Goal: Task Accomplishment & Management: Use online tool/utility

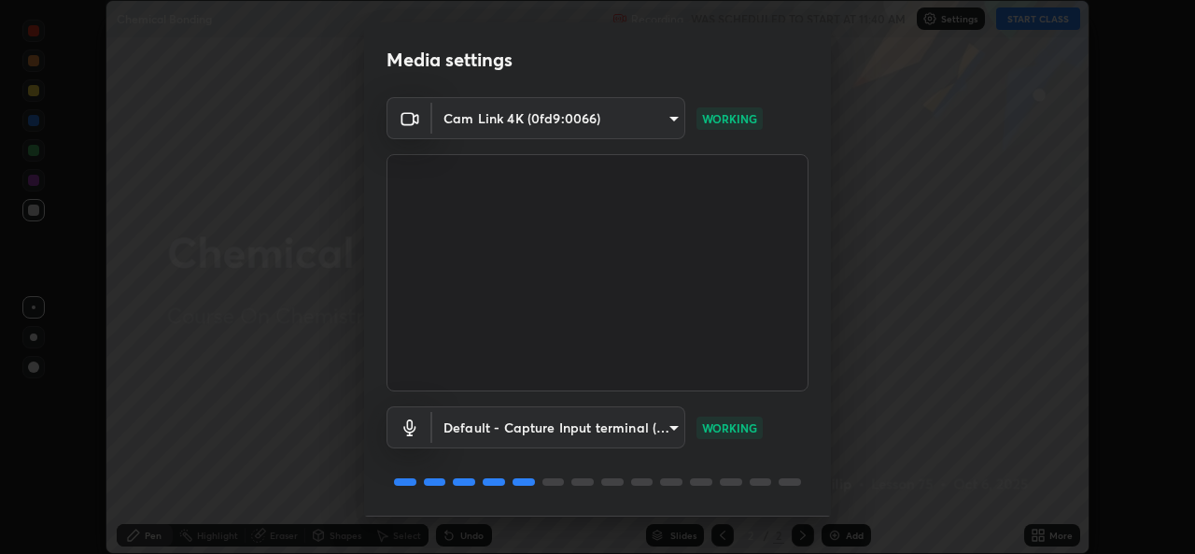
scroll to position [59, 0]
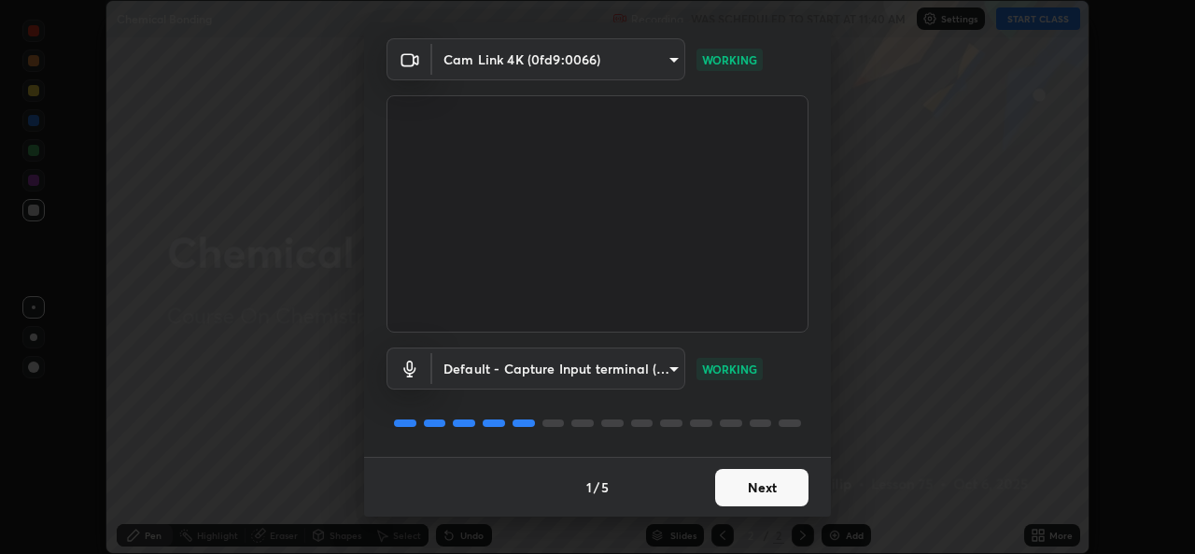
click at [743, 494] on button "Next" at bounding box center [761, 487] width 93 height 37
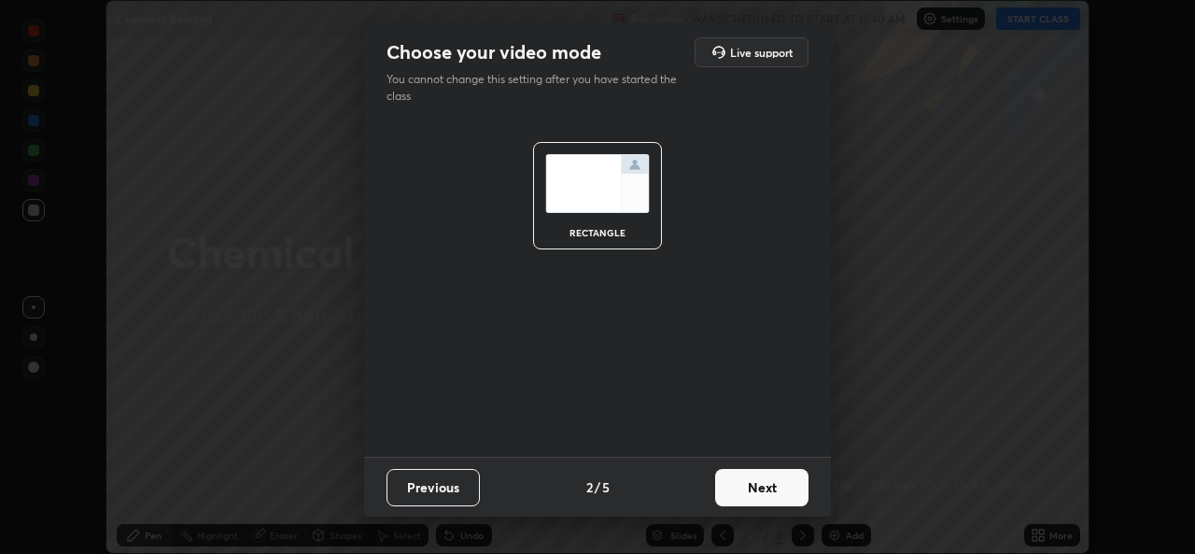
scroll to position [0, 0]
click at [760, 483] on button "Next" at bounding box center [761, 487] width 93 height 37
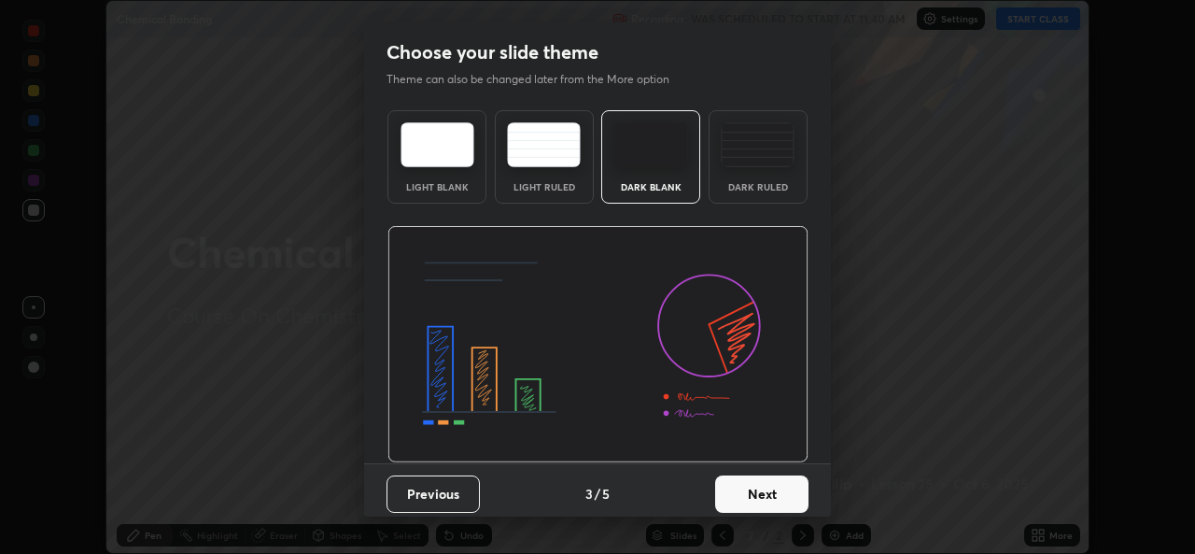
click at [760, 498] on button "Next" at bounding box center [761, 493] width 93 height 37
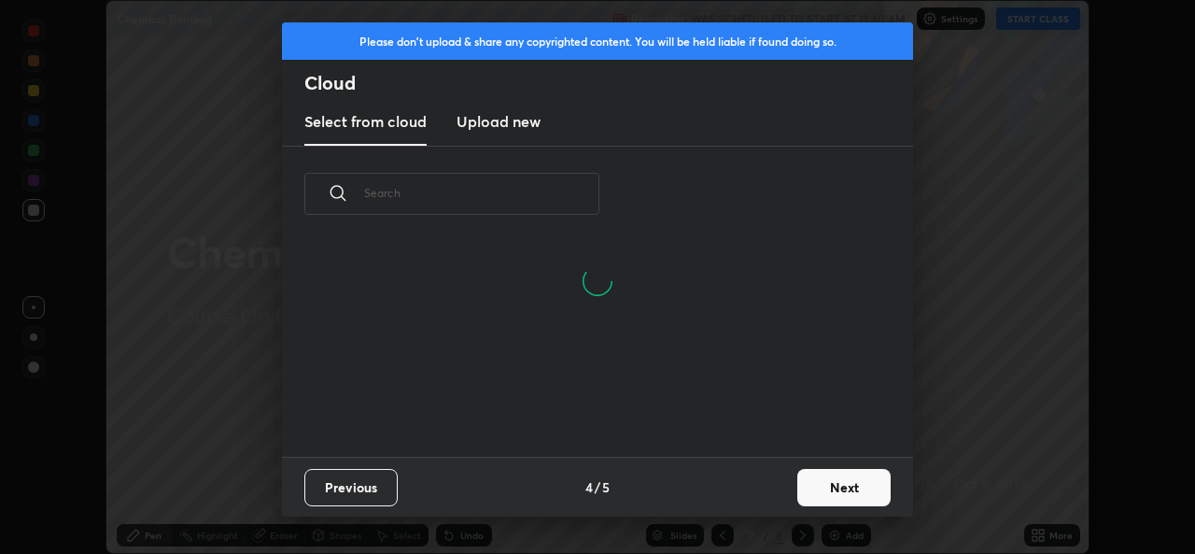
click at [830, 483] on button "Next" at bounding box center [843, 487] width 93 height 37
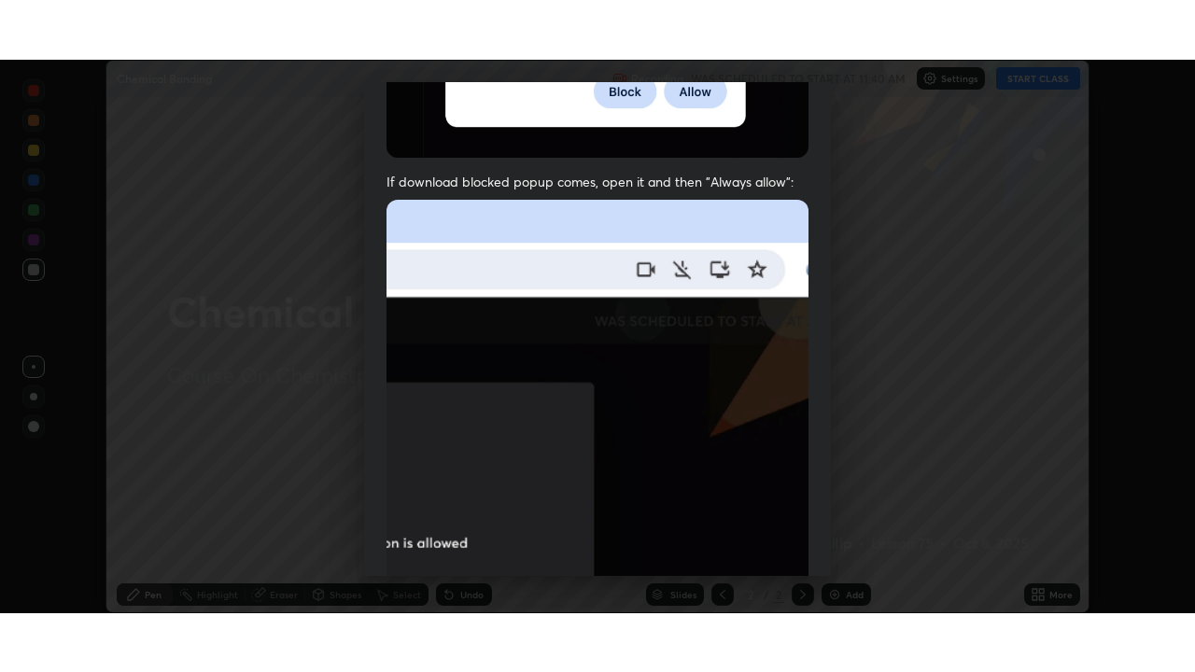
scroll to position [440, 0]
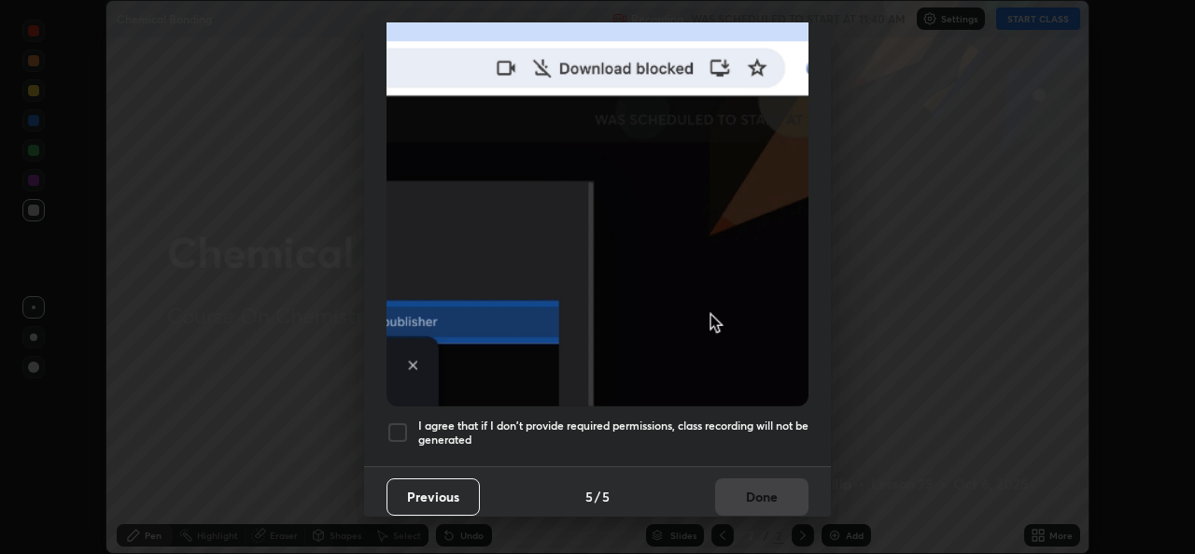
click at [395, 422] on div at bounding box center [398, 432] width 22 height 22
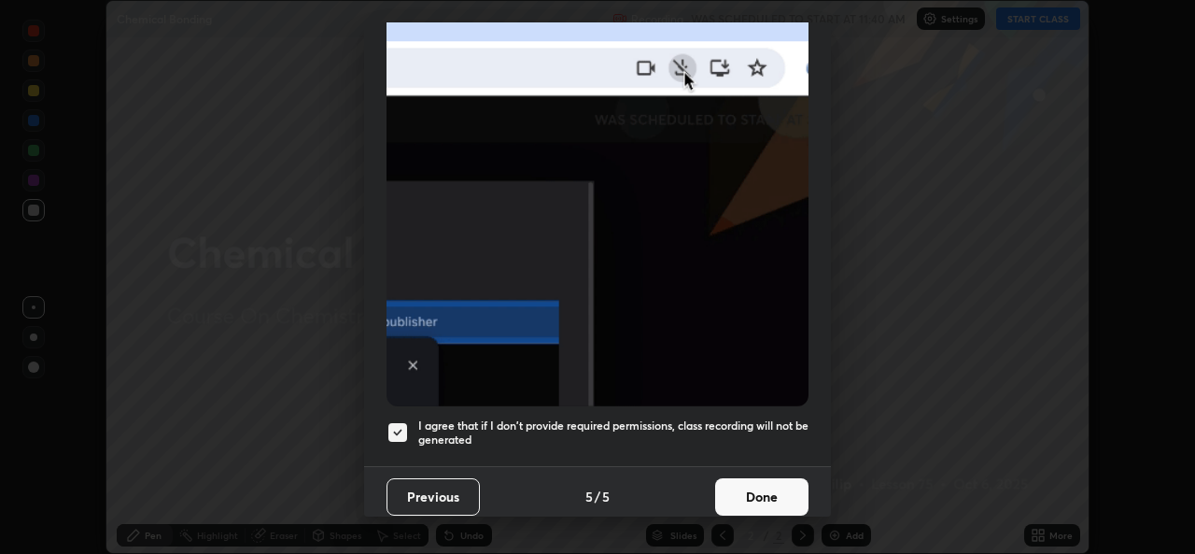
click at [751, 483] on button "Done" at bounding box center [761, 496] width 93 height 37
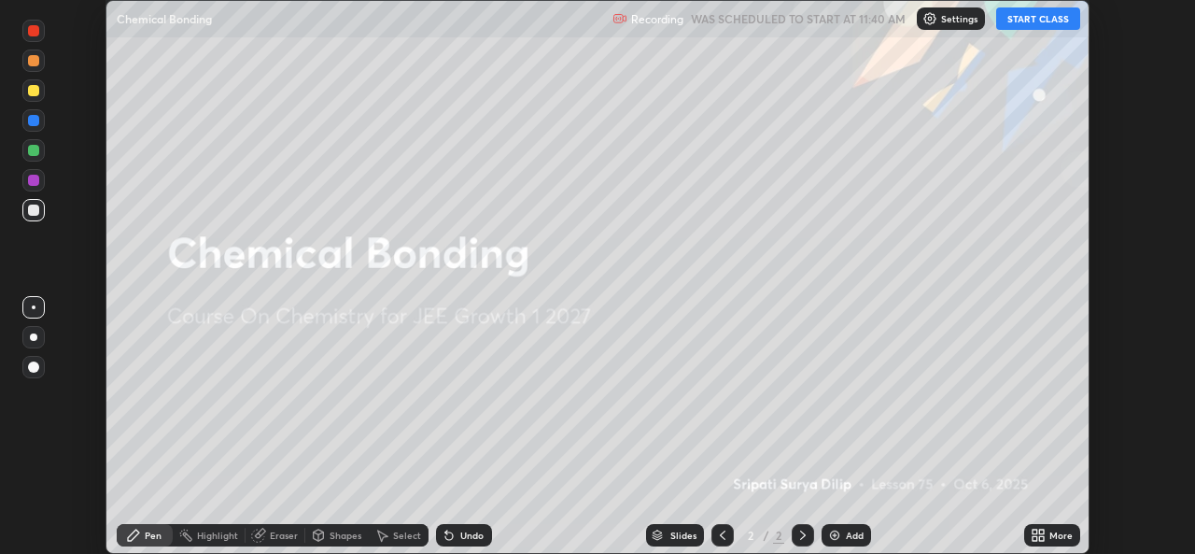
click at [1039, 22] on button "START CLASS" at bounding box center [1038, 18] width 84 height 22
click at [830, 537] on img at bounding box center [834, 535] width 15 height 15
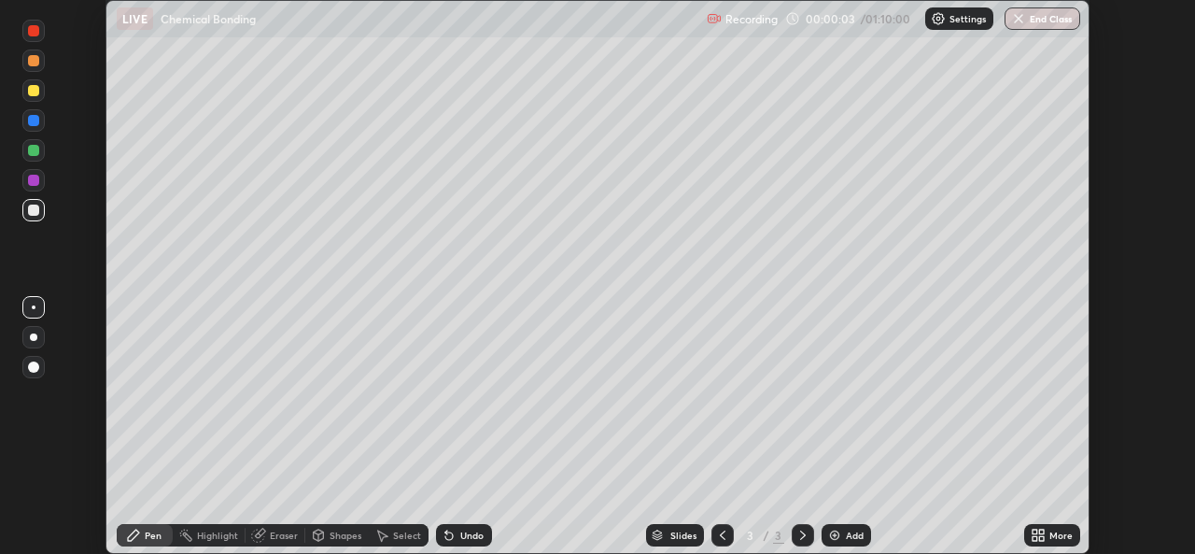
click at [35, 92] on div at bounding box center [33, 90] width 11 height 11
click at [34, 92] on div at bounding box center [33, 90] width 11 height 11
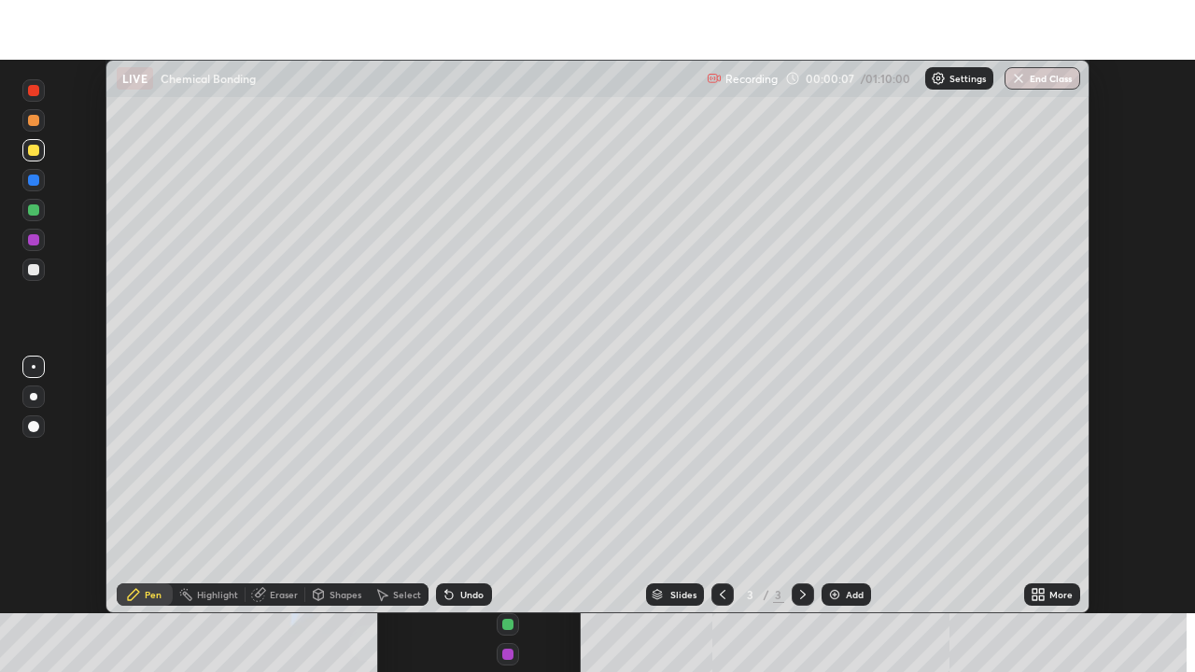
scroll to position [672, 1195]
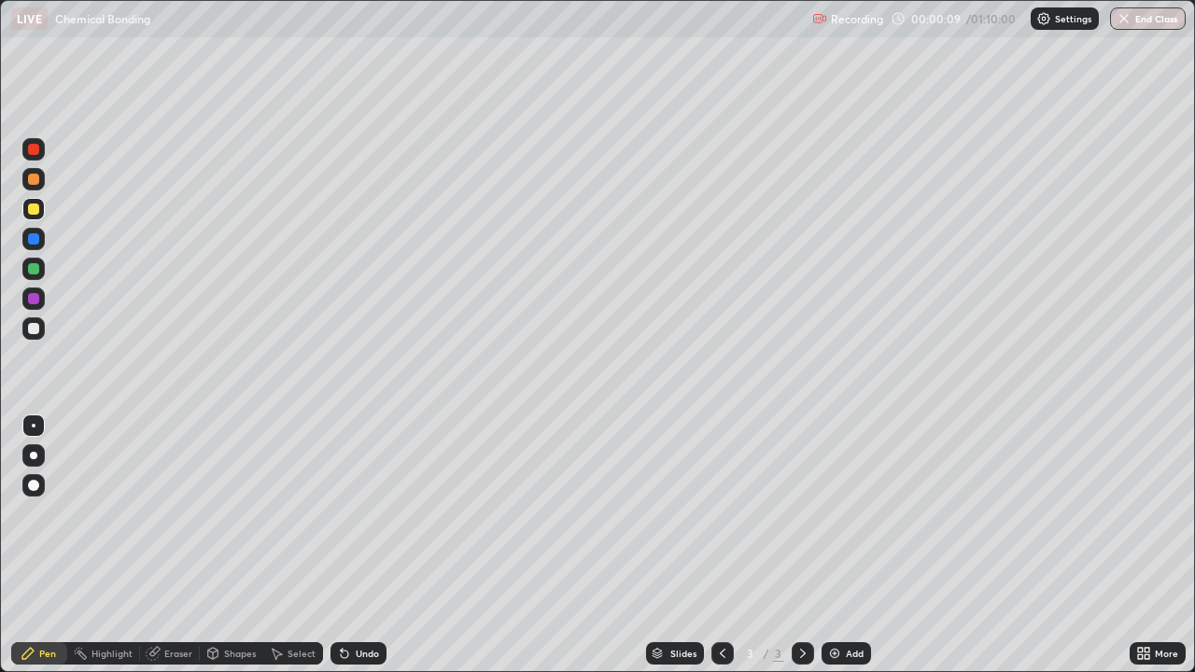
click at [341, 553] on icon at bounding box center [344, 654] width 7 height 7
click at [153, 553] on icon at bounding box center [153, 654] width 12 height 12
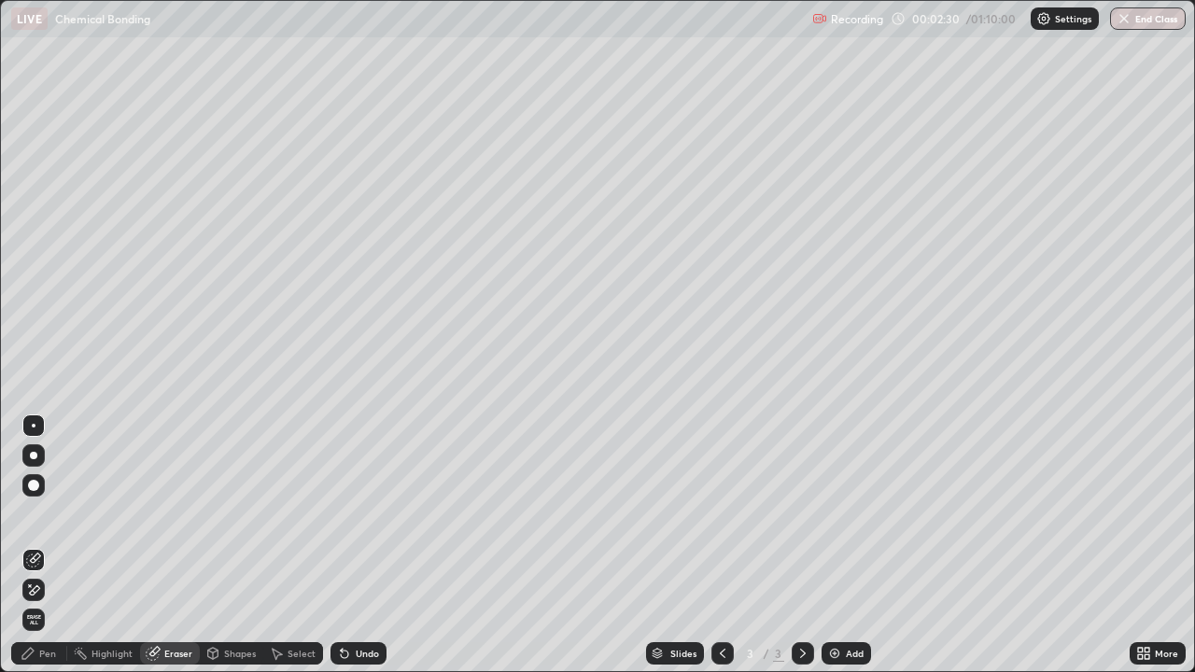
click at [48, 553] on div "Pen" at bounding box center [47, 653] width 17 height 9
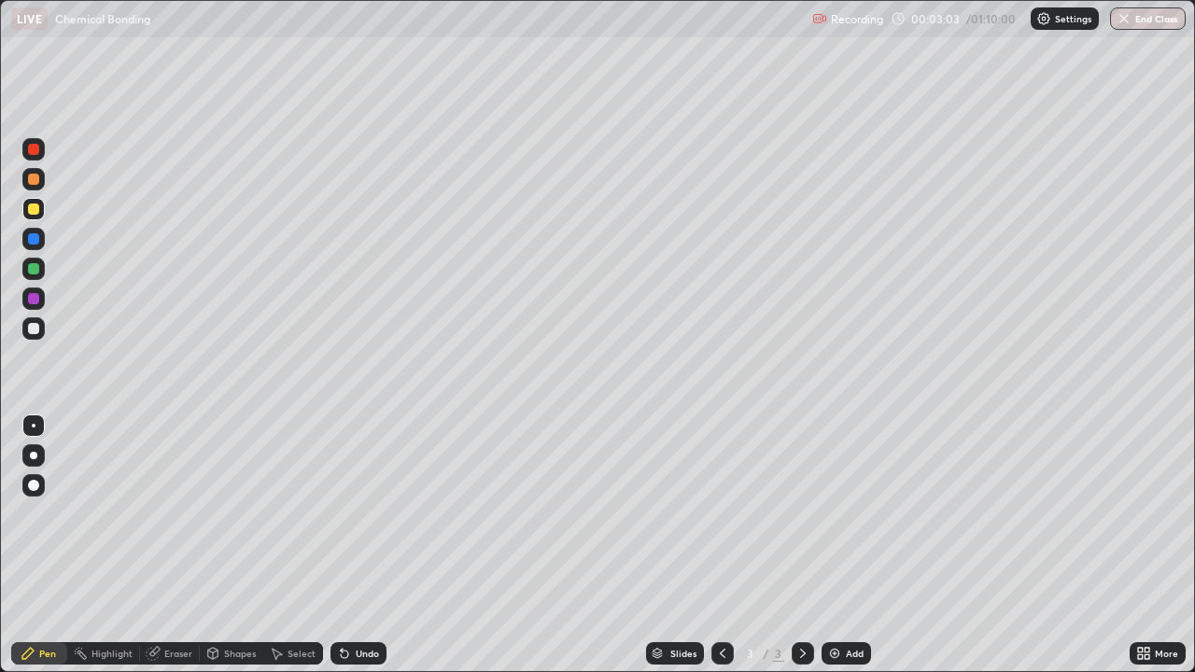
click at [35, 331] on div at bounding box center [33, 328] width 11 height 11
click at [831, 553] on img at bounding box center [834, 653] width 15 height 15
click at [36, 214] on div at bounding box center [33, 209] width 11 height 11
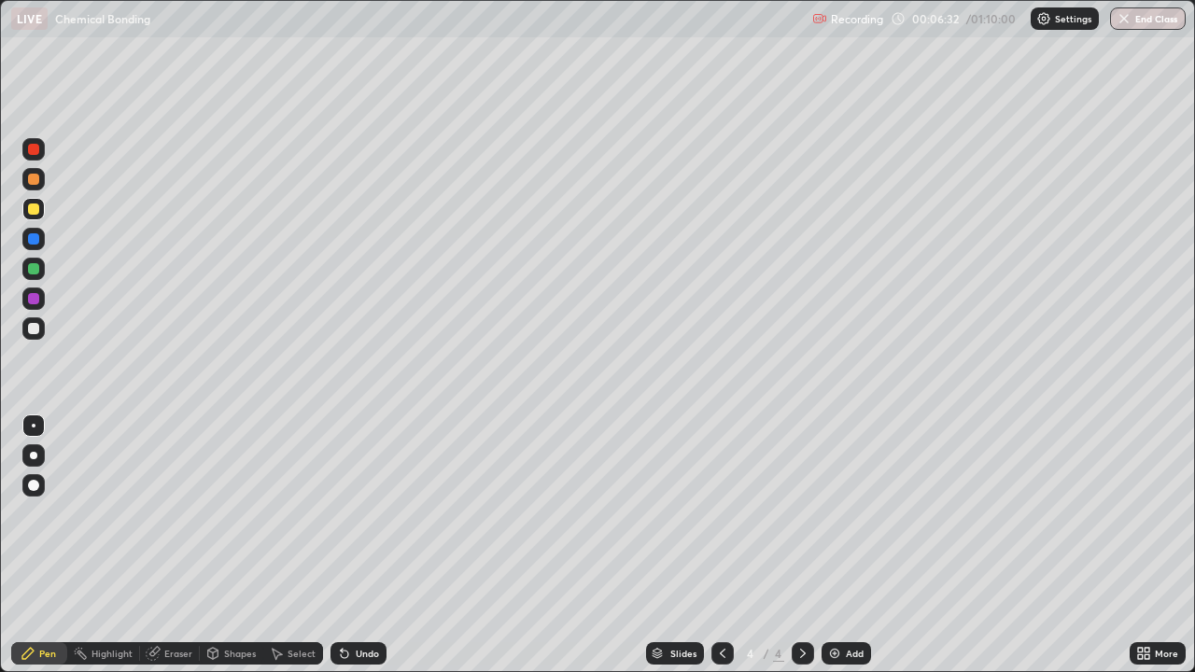
click at [30, 331] on div at bounding box center [33, 328] width 11 height 11
click at [38, 218] on div at bounding box center [33, 209] width 22 height 22
click at [35, 267] on div at bounding box center [33, 268] width 11 height 11
click at [834, 553] on img at bounding box center [834, 653] width 15 height 15
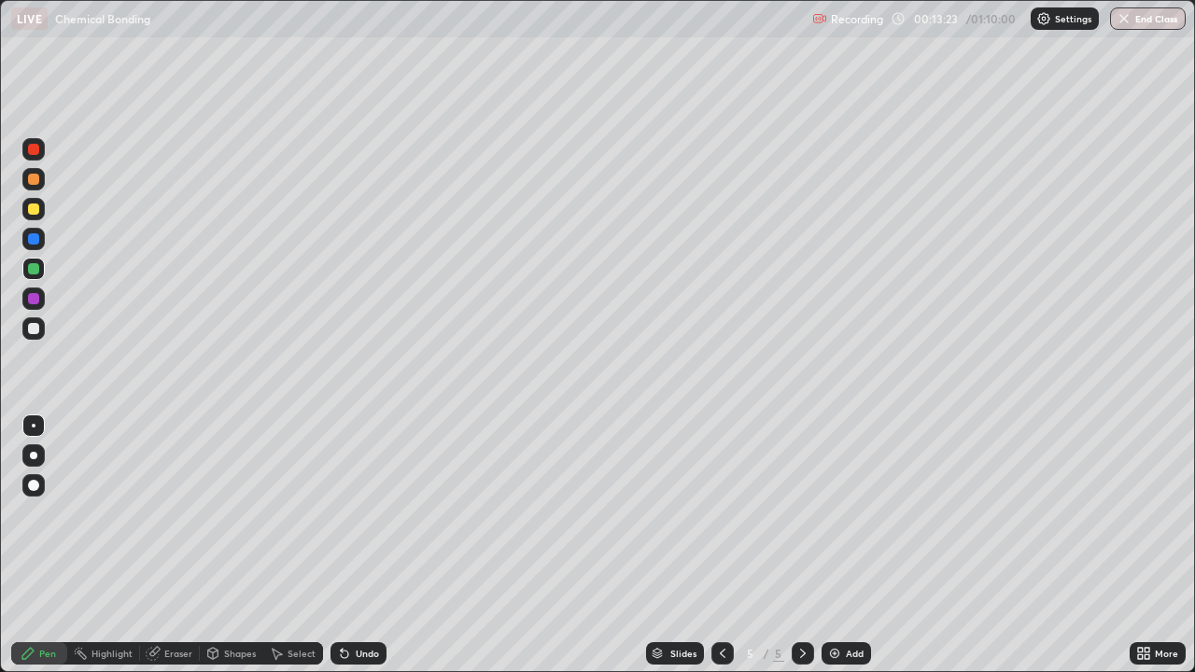
click at [35, 184] on div at bounding box center [33, 179] width 11 height 11
click at [159, 553] on icon at bounding box center [153, 653] width 15 height 15
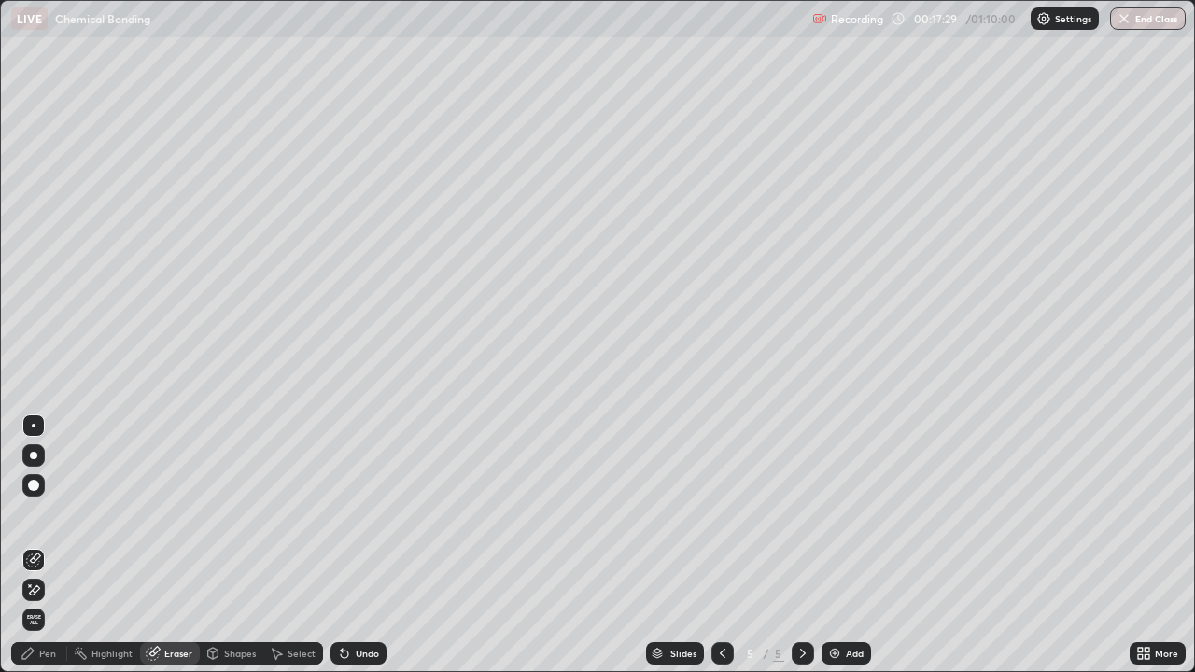
click at [64, 553] on div "Pen" at bounding box center [39, 653] width 56 height 22
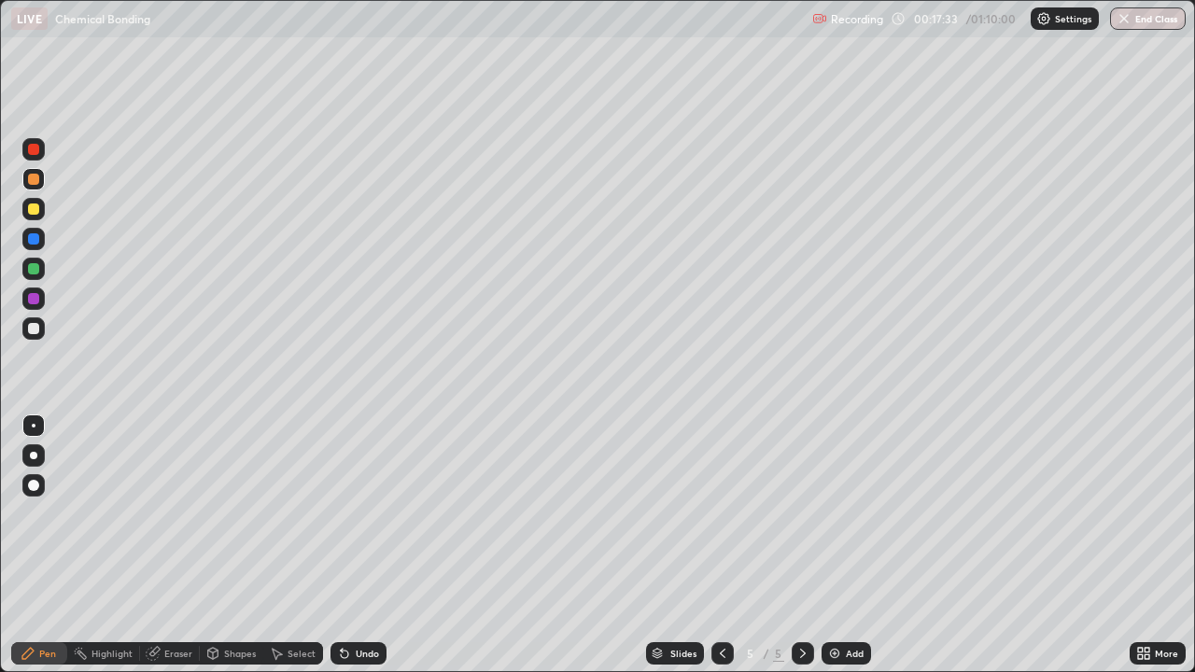
click at [341, 553] on icon at bounding box center [344, 654] width 7 height 7
click at [179, 553] on div "Eraser" at bounding box center [178, 653] width 28 height 9
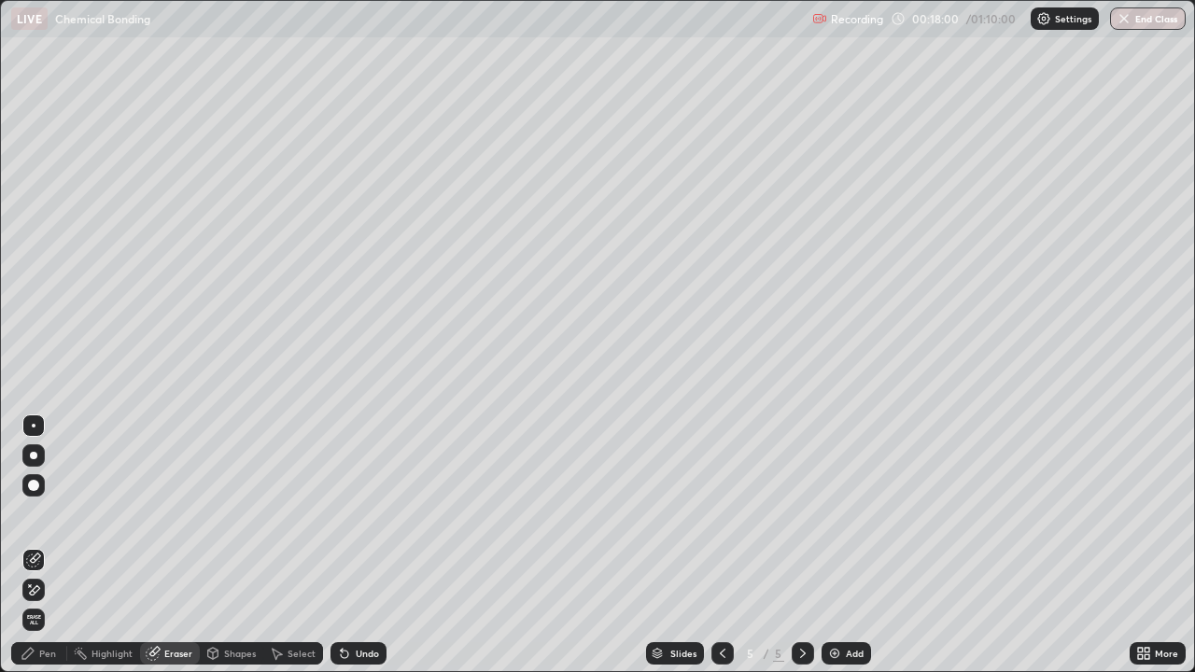
click at [60, 553] on div "Pen" at bounding box center [39, 653] width 56 height 22
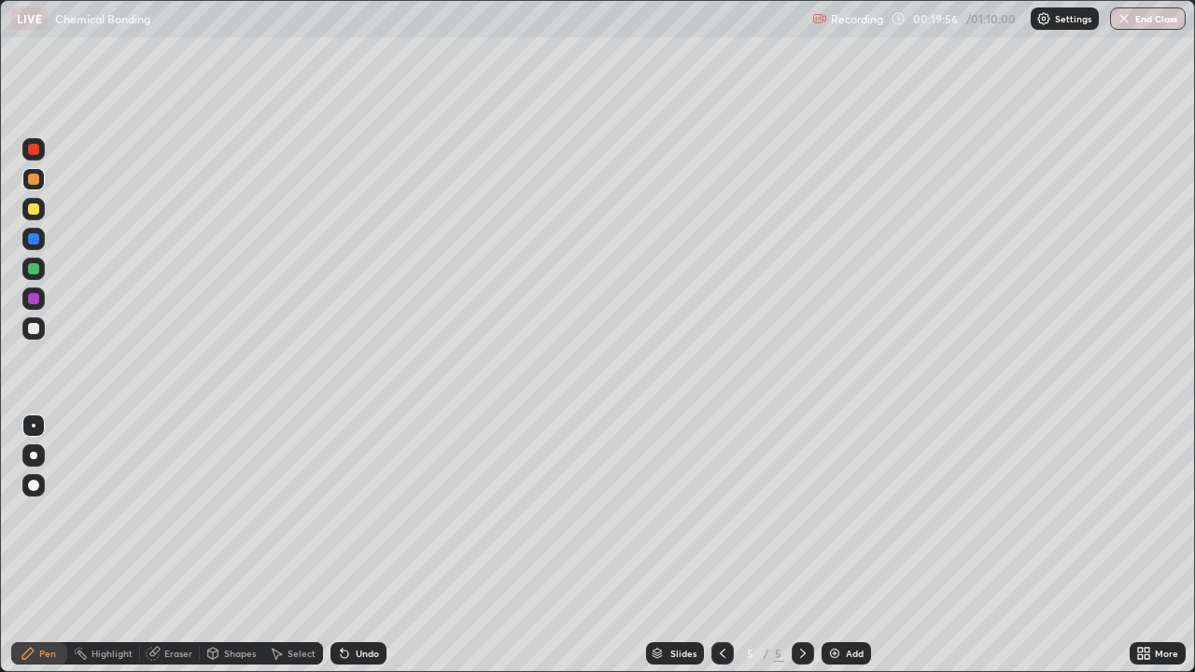
click at [34, 330] on div at bounding box center [33, 328] width 11 height 11
click at [836, 553] on img at bounding box center [834, 653] width 15 height 15
click at [35, 213] on div at bounding box center [33, 209] width 11 height 11
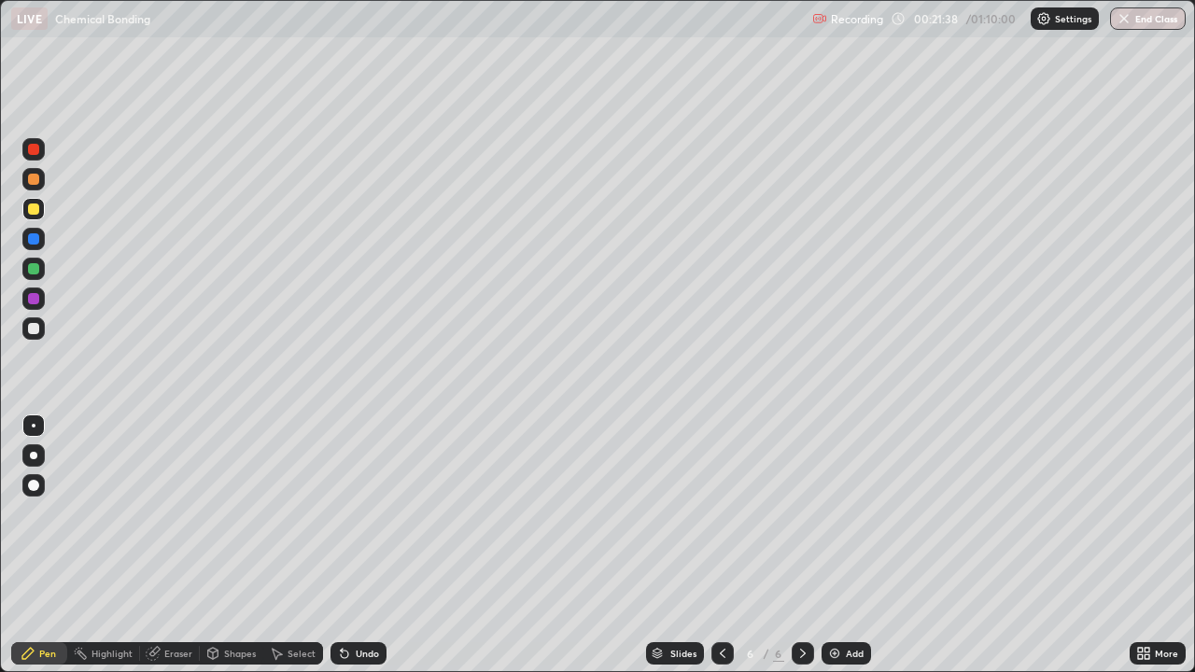
click at [345, 553] on icon at bounding box center [344, 654] width 7 height 7
click at [342, 553] on icon at bounding box center [344, 654] width 7 height 7
click at [338, 553] on div "Undo" at bounding box center [359, 653] width 56 height 22
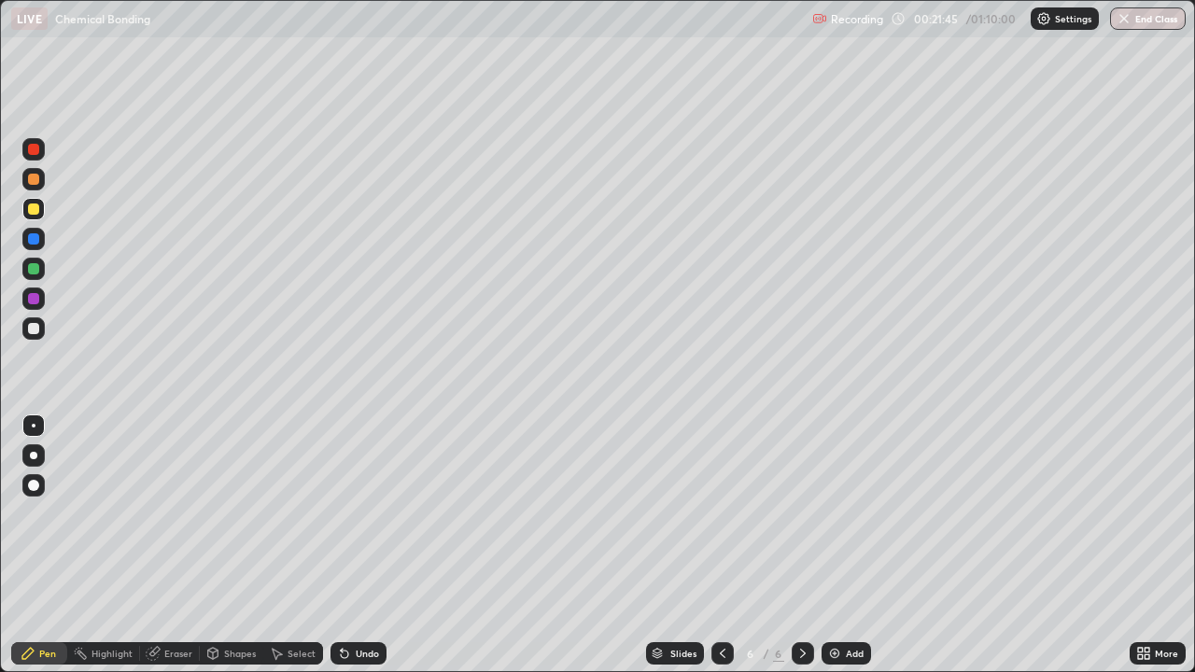
click at [336, 553] on div "Undo" at bounding box center [359, 653] width 56 height 22
click at [333, 553] on div "Undo" at bounding box center [359, 653] width 56 height 22
click at [31, 331] on div at bounding box center [33, 328] width 11 height 11
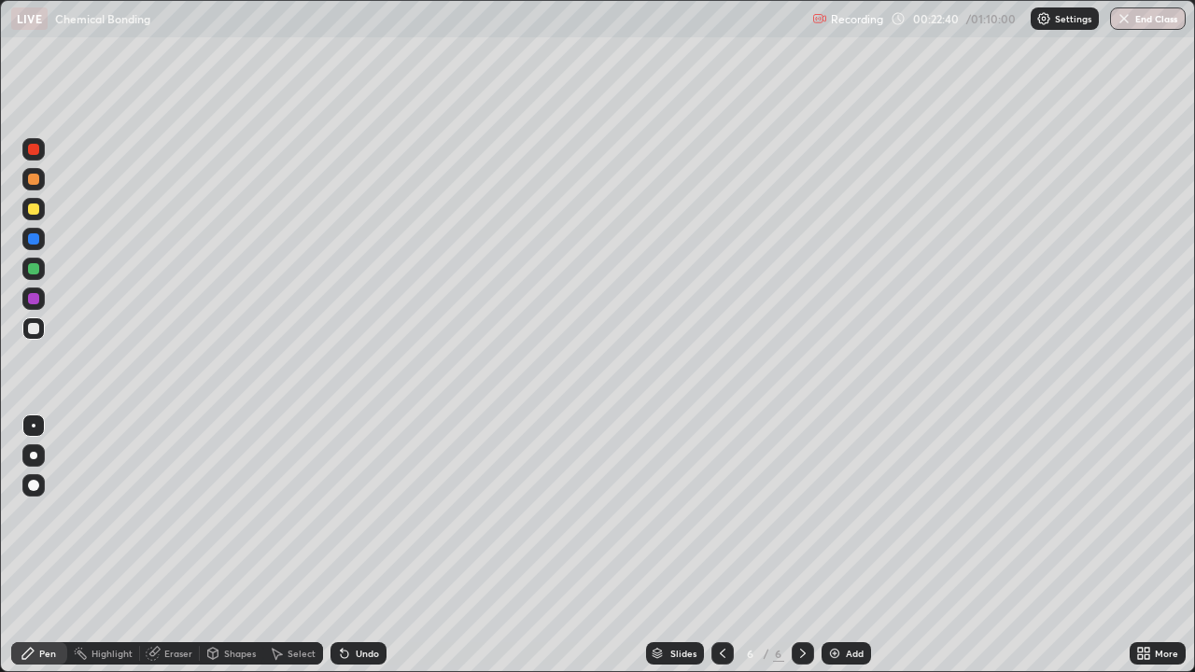
click at [34, 240] on div at bounding box center [33, 238] width 11 height 11
click at [34, 300] on div at bounding box center [33, 298] width 11 height 11
click at [35, 329] on div at bounding box center [33, 328] width 11 height 11
click at [832, 553] on img at bounding box center [834, 653] width 15 height 15
click at [30, 181] on div at bounding box center [33, 179] width 11 height 11
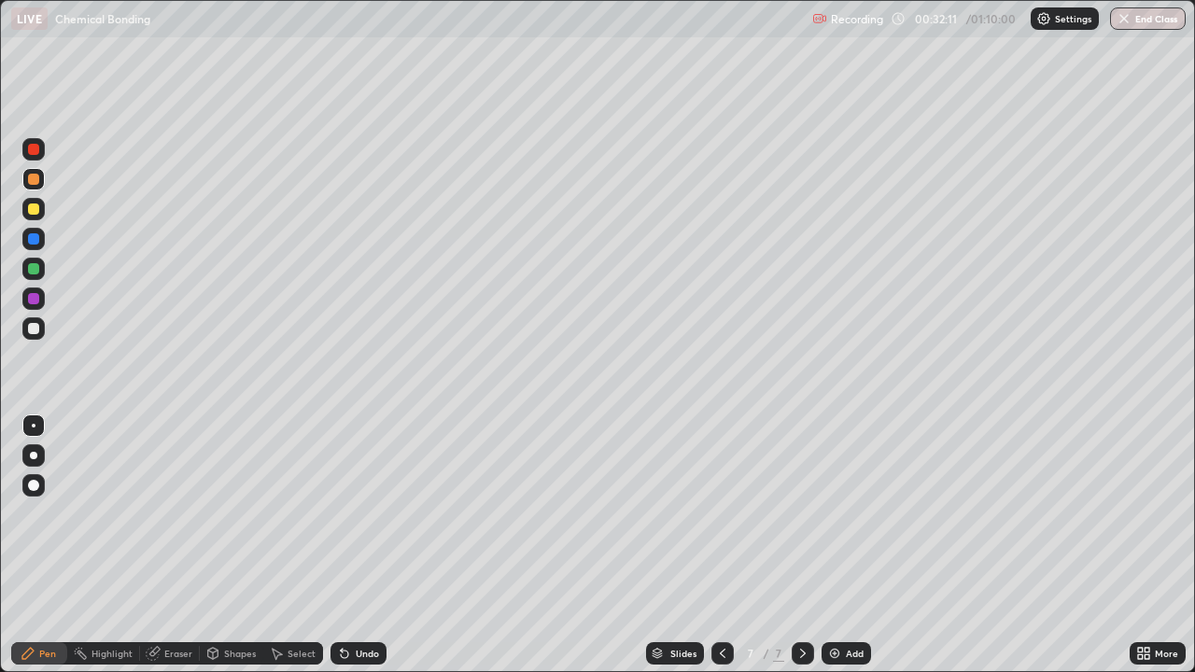
click at [30, 181] on div at bounding box center [33, 179] width 11 height 11
click at [37, 213] on div at bounding box center [33, 209] width 11 height 11
click at [34, 270] on div at bounding box center [33, 268] width 11 height 11
click at [33, 333] on div at bounding box center [33, 328] width 11 height 11
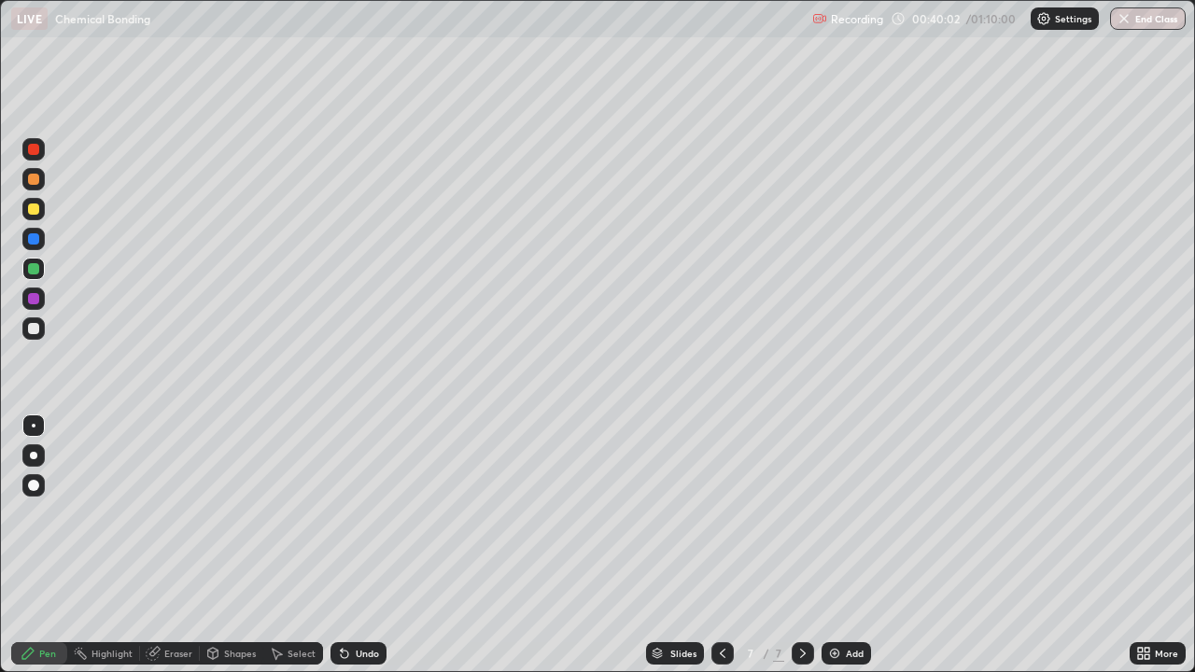
click at [33, 333] on div at bounding box center [33, 328] width 11 height 11
click at [32, 270] on div at bounding box center [33, 268] width 11 height 11
click at [33, 333] on div at bounding box center [33, 328] width 11 height 11
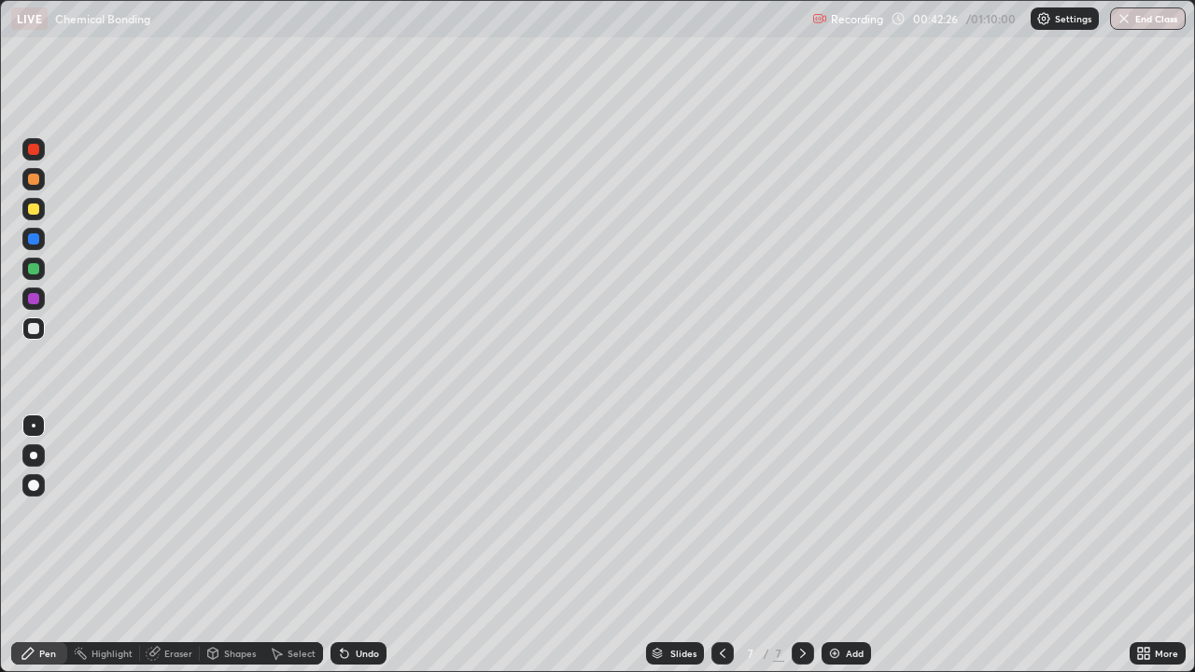
click at [837, 553] on img at bounding box center [834, 653] width 15 height 15
click at [37, 188] on div at bounding box center [33, 179] width 22 height 22
click at [34, 186] on div at bounding box center [33, 179] width 22 height 22
click at [341, 553] on icon at bounding box center [344, 654] width 7 height 7
click at [338, 553] on icon at bounding box center [344, 653] width 15 height 15
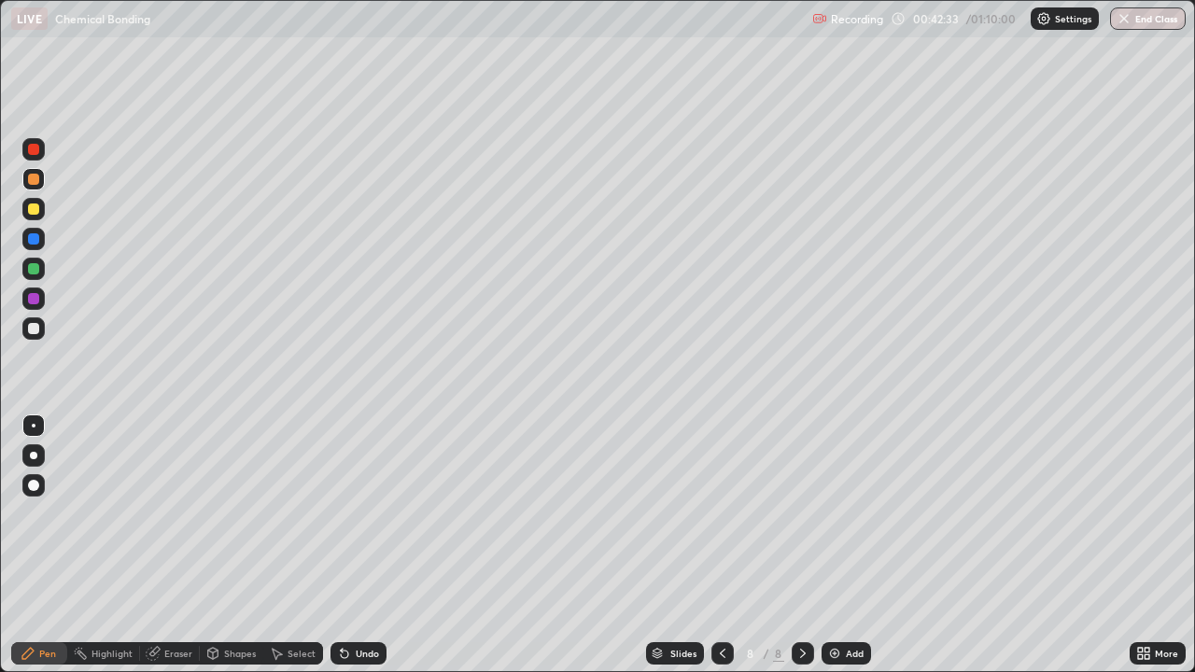
click at [335, 553] on div "Undo" at bounding box center [359, 653] width 56 height 22
click at [344, 553] on div "Undo" at bounding box center [359, 653] width 56 height 22
click at [37, 214] on div at bounding box center [33, 209] width 22 height 22
click at [35, 331] on div at bounding box center [33, 328] width 11 height 11
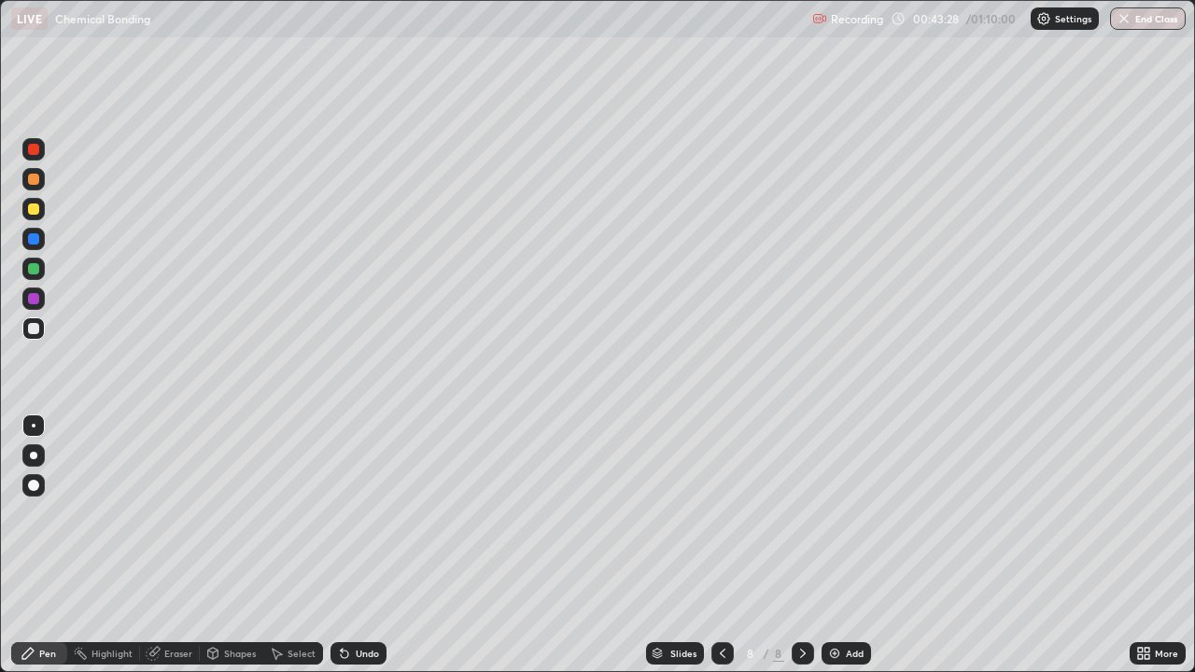
click at [35, 331] on div at bounding box center [33, 328] width 11 height 11
click at [723, 553] on div at bounding box center [723, 653] width 22 height 22
click at [800, 553] on icon at bounding box center [803, 653] width 15 height 15
click at [835, 553] on img at bounding box center [834, 653] width 15 height 15
click at [34, 210] on div at bounding box center [33, 209] width 11 height 11
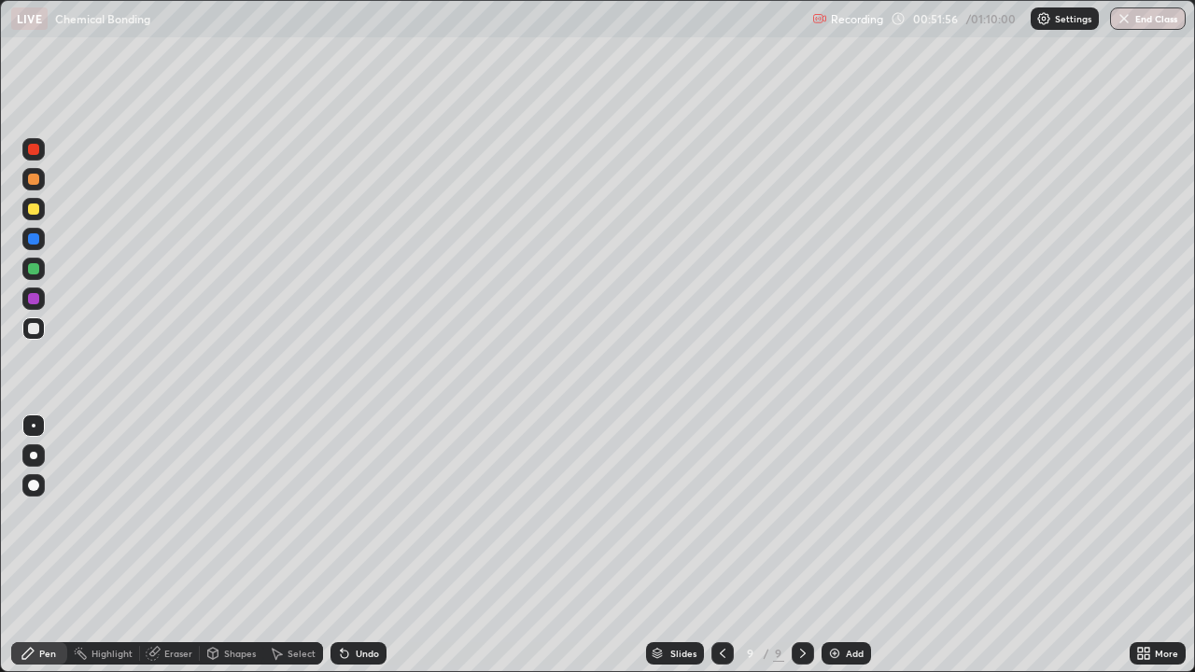
click at [35, 217] on div at bounding box center [33, 209] width 22 height 22
click at [35, 331] on div at bounding box center [33, 328] width 11 height 11
click at [34, 180] on div at bounding box center [33, 179] width 11 height 11
click at [34, 333] on div at bounding box center [33, 328] width 11 height 11
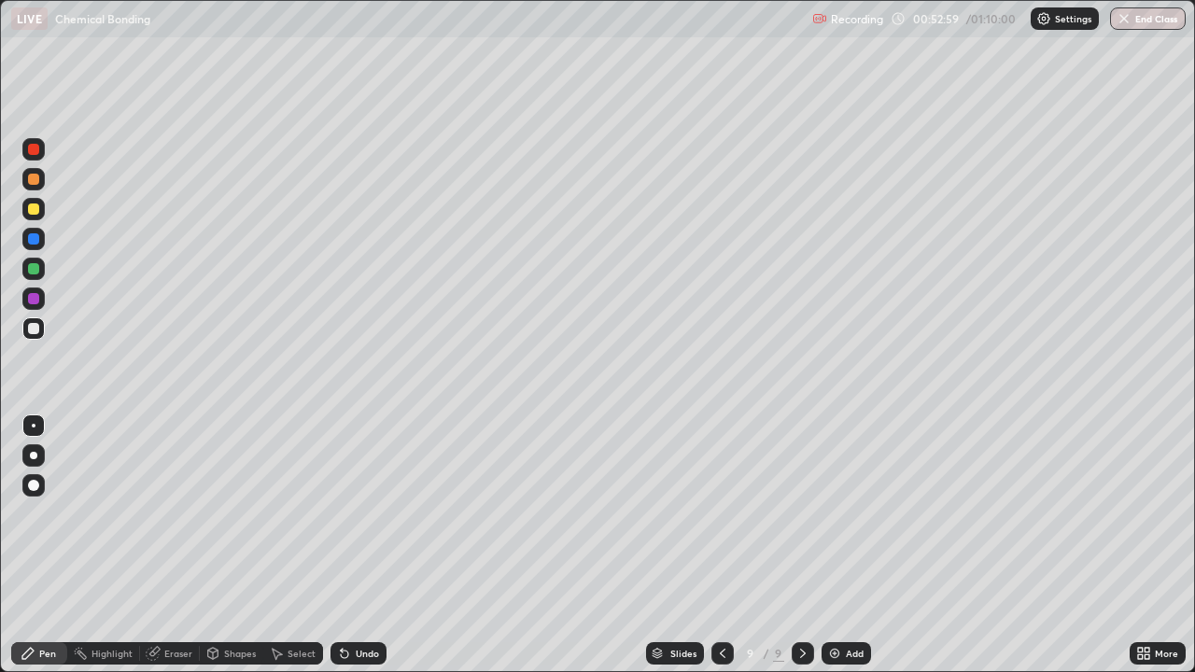
click at [31, 186] on div at bounding box center [33, 179] width 22 height 22
click at [356, 553] on div "Undo" at bounding box center [367, 653] width 23 height 9
click at [358, 553] on div "Undo" at bounding box center [359, 653] width 56 height 22
click at [367, 553] on div "Undo" at bounding box center [359, 653] width 56 height 22
click at [364, 553] on div "Undo" at bounding box center [359, 653] width 56 height 22
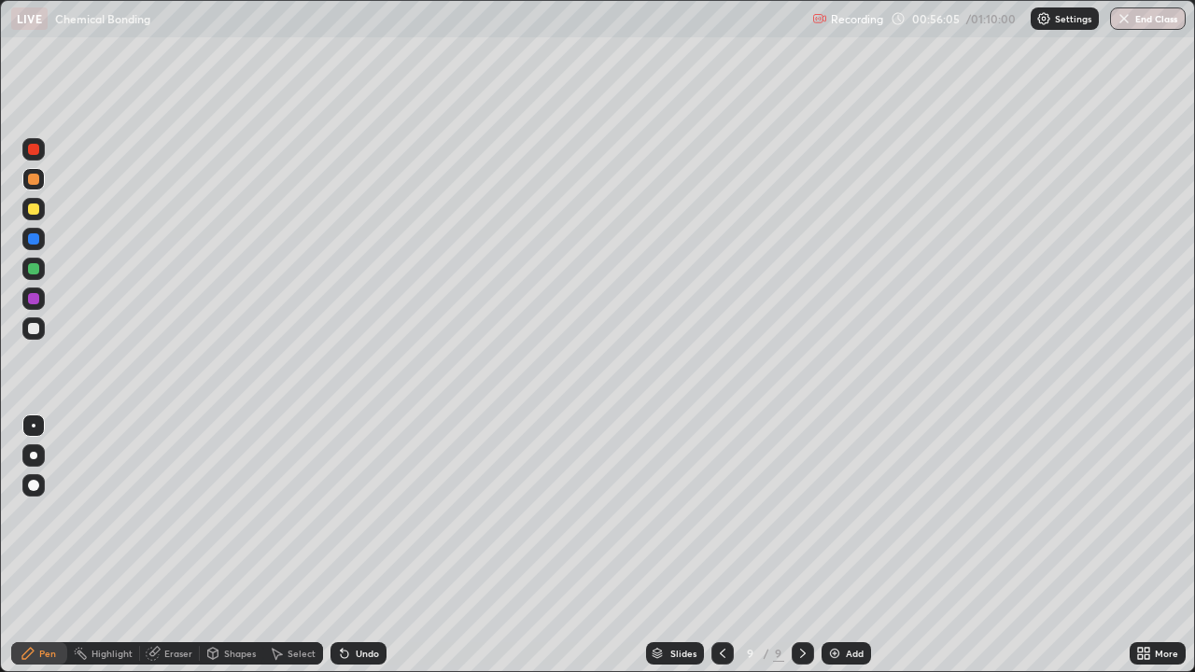
click at [369, 553] on div "Undo" at bounding box center [359, 653] width 56 height 22
click at [34, 330] on div at bounding box center [33, 328] width 11 height 11
click at [35, 179] on div at bounding box center [33, 179] width 11 height 11
click at [155, 553] on icon at bounding box center [154, 651] width 10 height 9
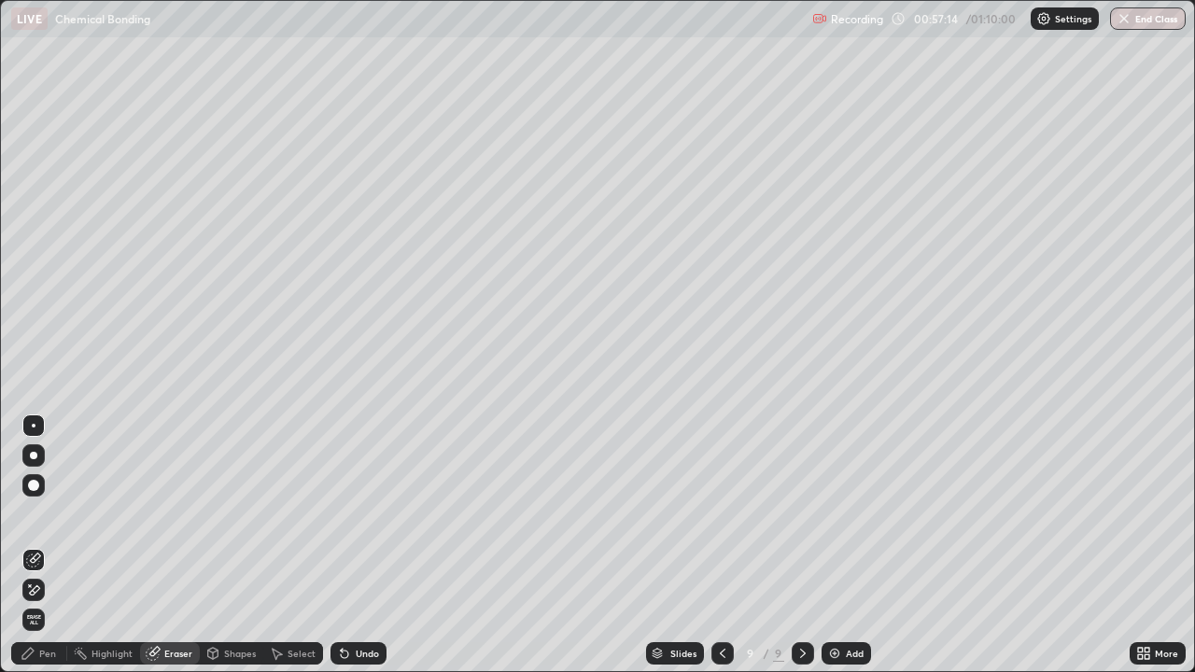
click at [58, 553] on div "Pen" at bounding box center [39, 653] width 56 height 22
click at [52, 553] on div "Pen" at bounding box center [39, 653] width 56 height 22
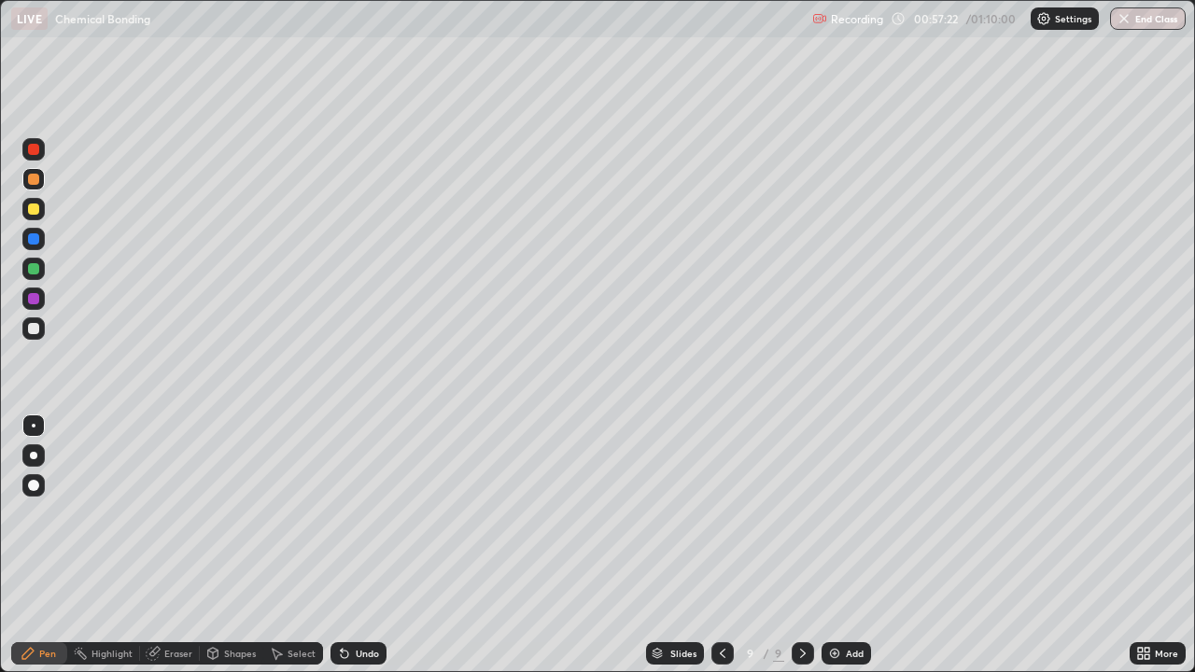
click at [162, 553] on div "Eraser" at bounding box center [170, 653] width 60 height 22
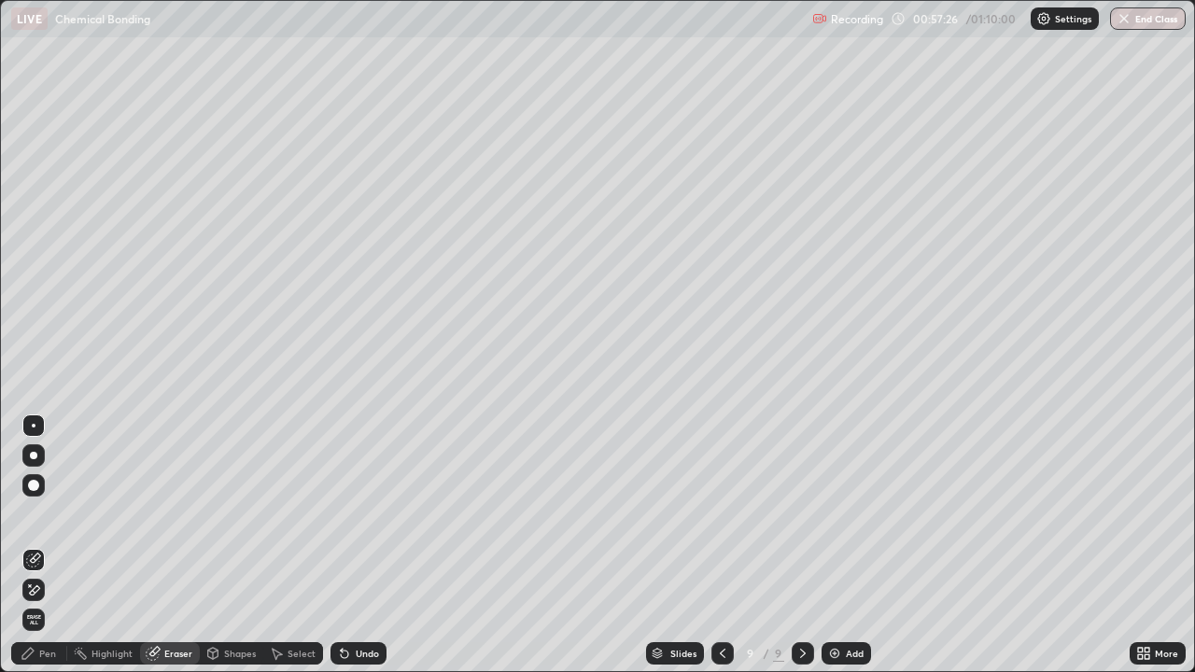
click at [55, 553] on div "Pen" at bounding box center [47, 653] width 17 height 9
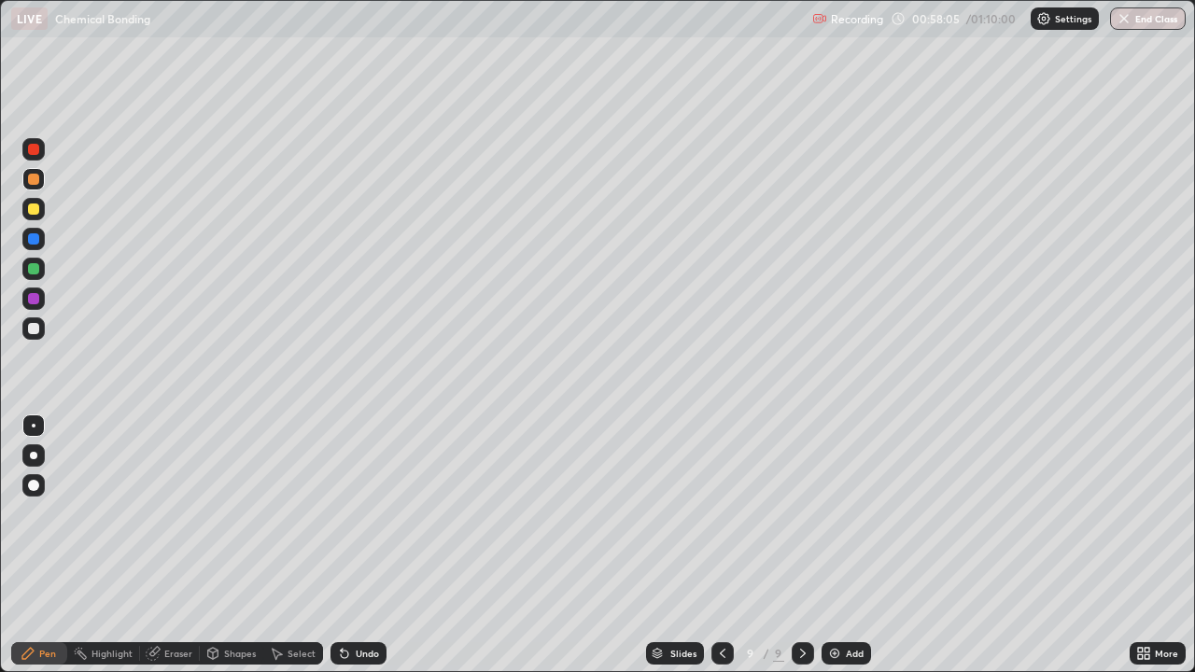
click at [29, 333] on div at bounding box center [33, 328] width 11 height 11
click at [32, 337] on div at bounding box center [33, 328] width 22 height 22
click at [36, 276] on div at bounding box center [33, 269] width 22 height 22
click at [1157, 19] on button "End Class" at bounding box center [1148, 18] width 76 height 22
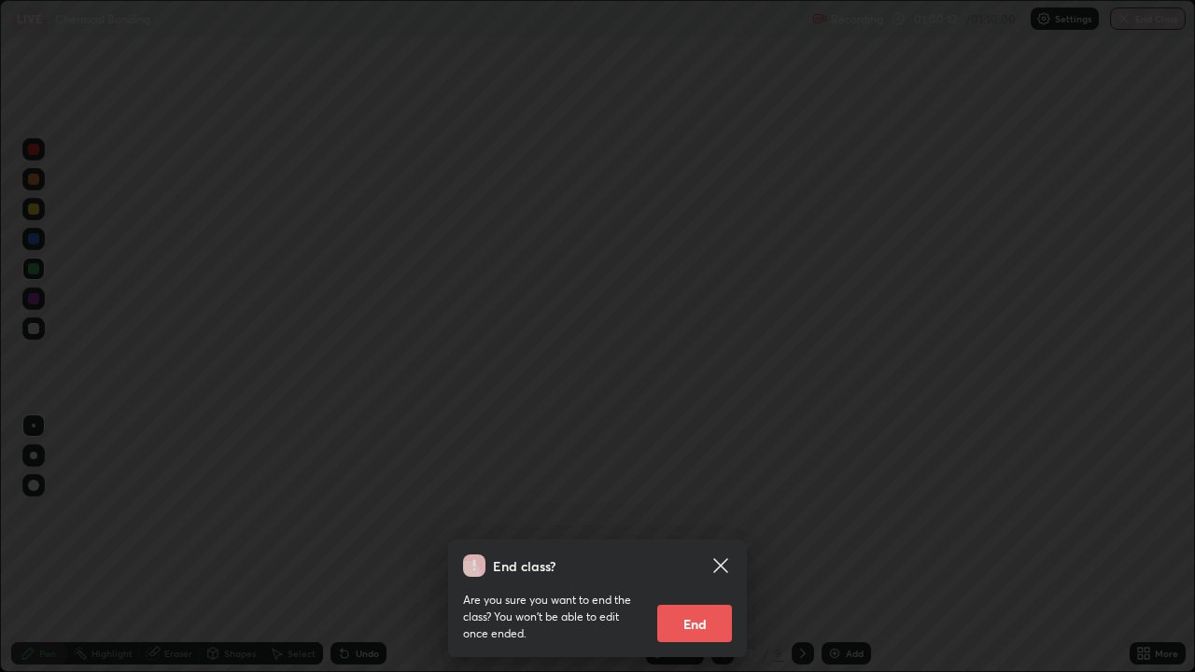
click at [706, 553] on button "End" at bounding box center [694, 623] width 75 height 37
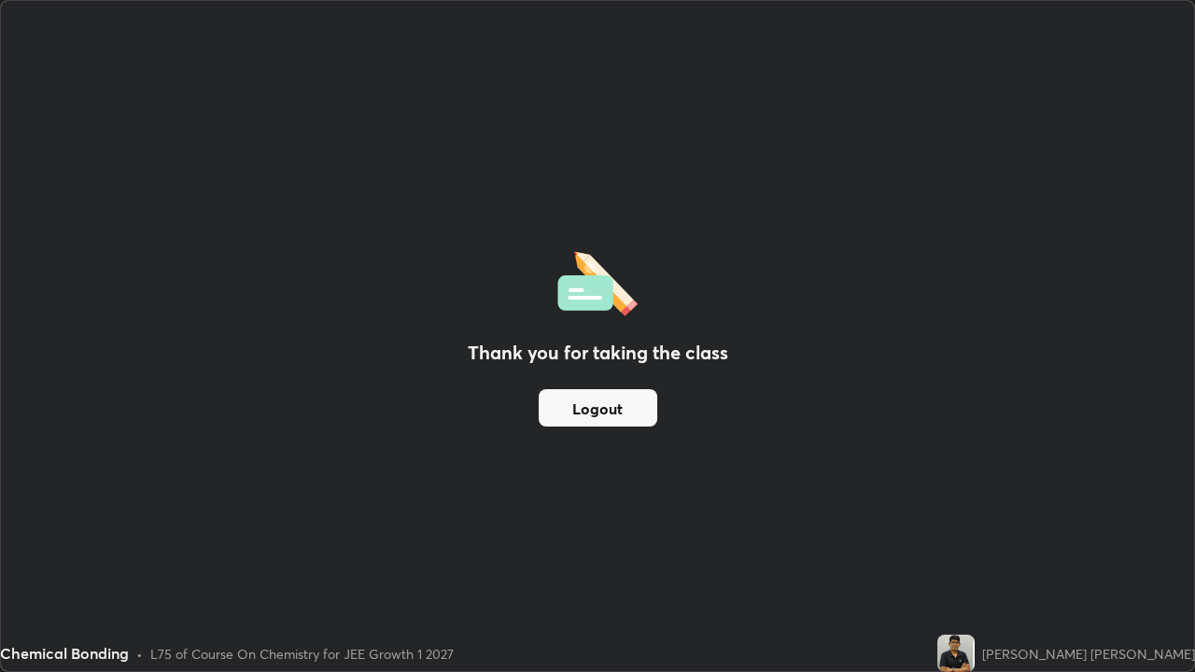
click at [639, 409] on button "Logout" at bounding box center [598, 407] width 119 height 37
